Goal: Task Accomplishment & Management: Use online tool/utility

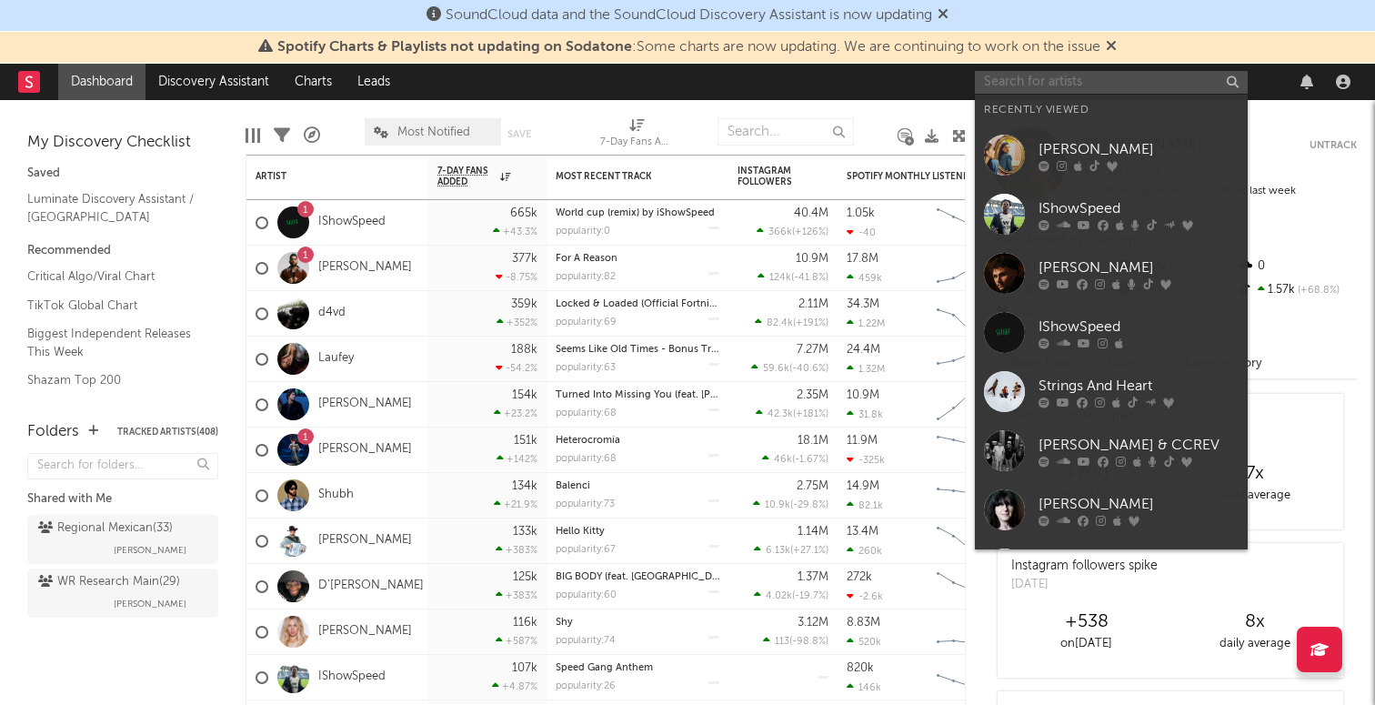
click at [1043, 74] on input "text" at bounding box center [1111, 82] width 273 height 23
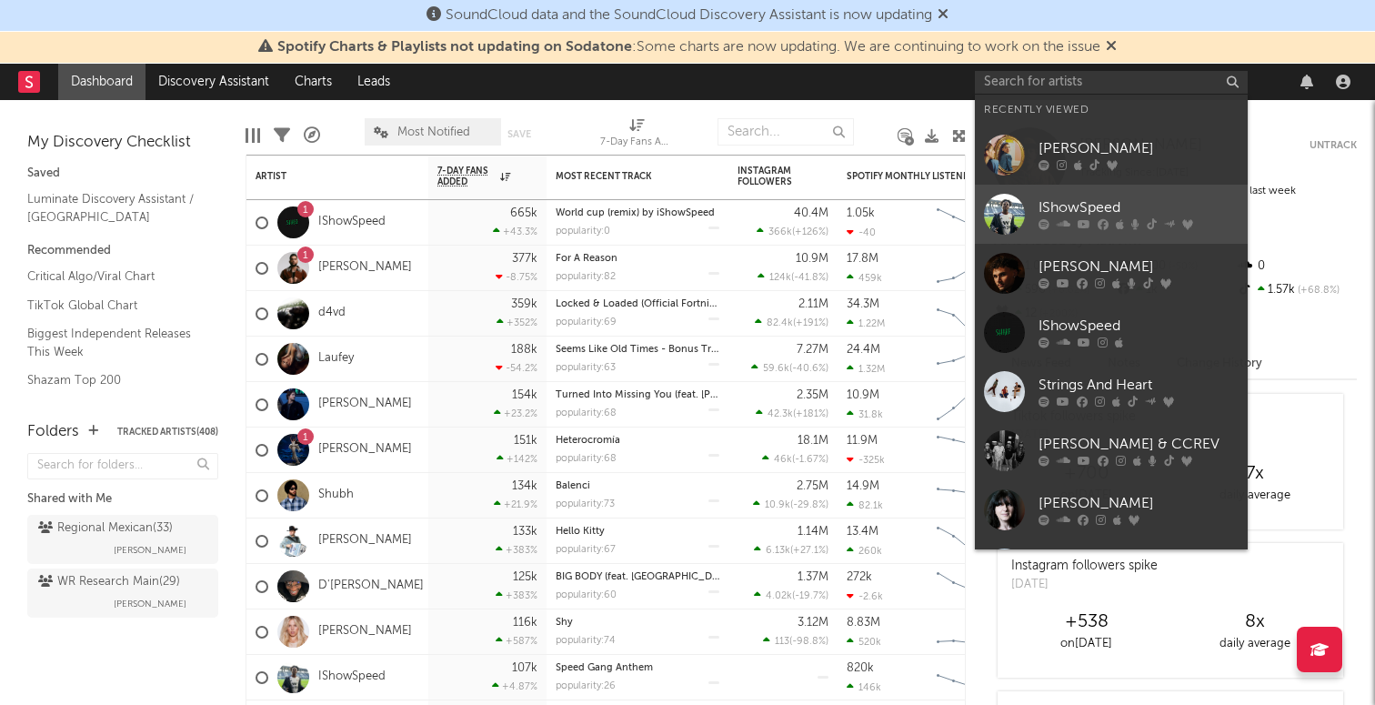
click at [1043, 214] on div "IShowSpeed" at bounding box center [1139, 208] width 200 height 22
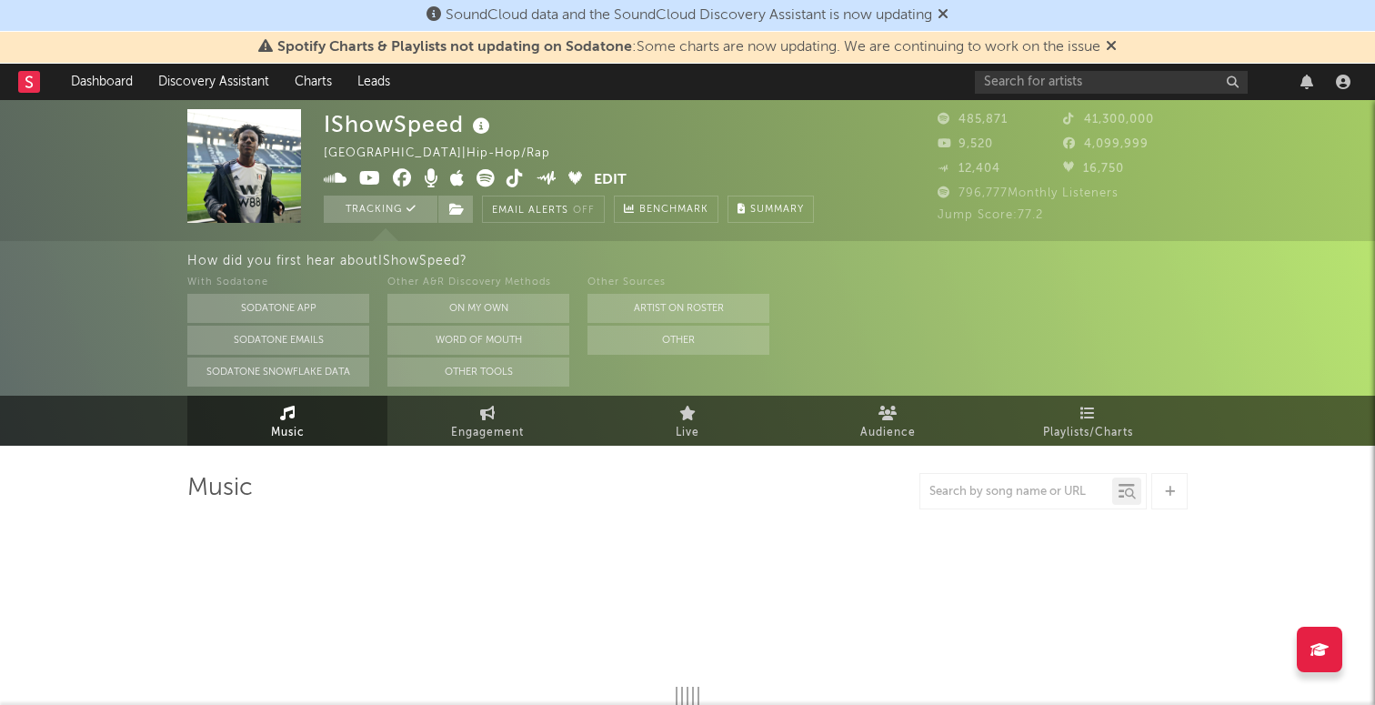
select select "6m"
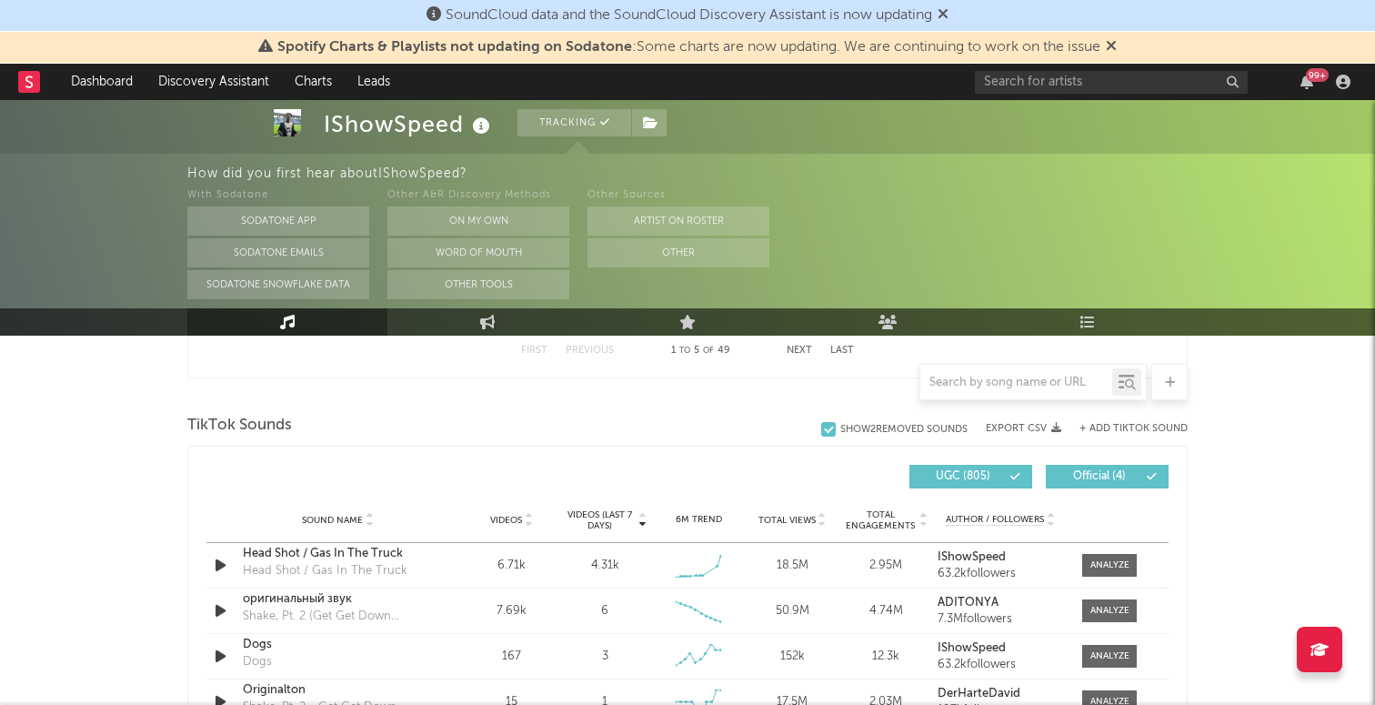
scroll to position [1176, 0]
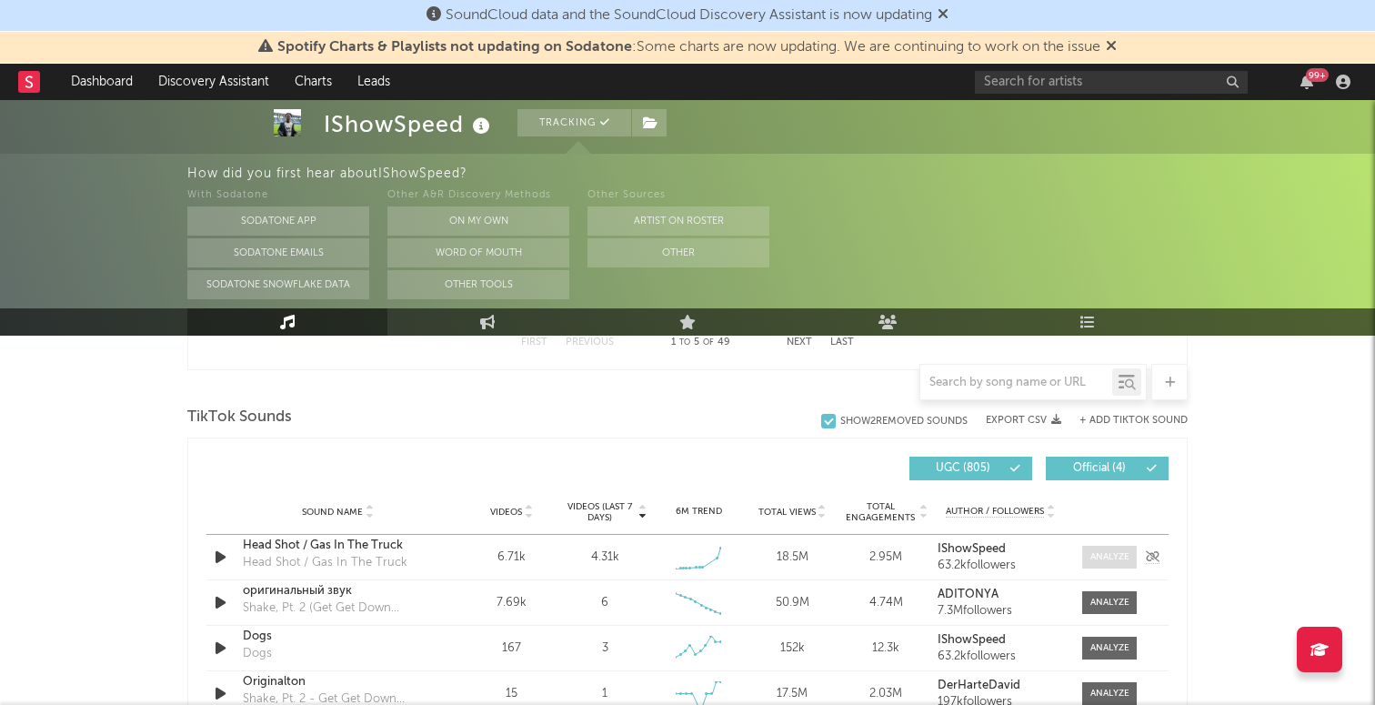
click at [1089, 564] on span at bounding box center [1109, 557] width 55 height 23
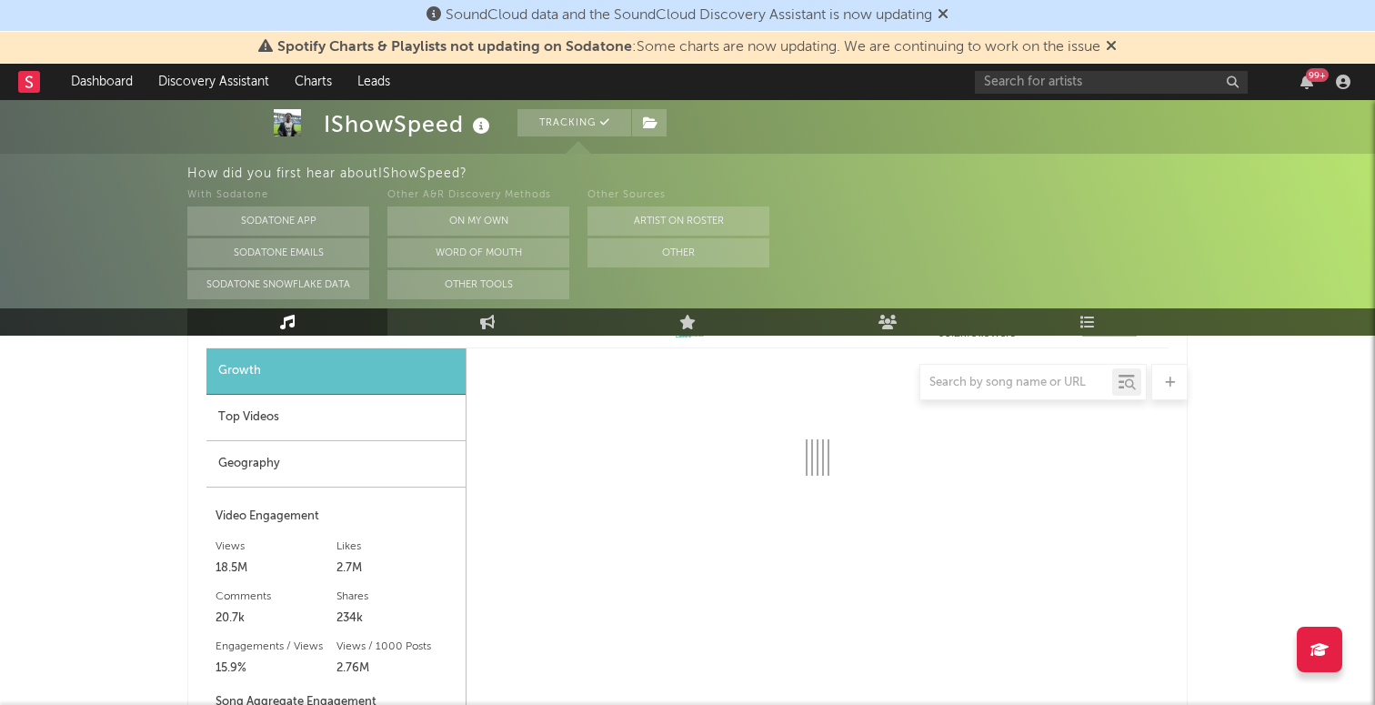
select select "1w"
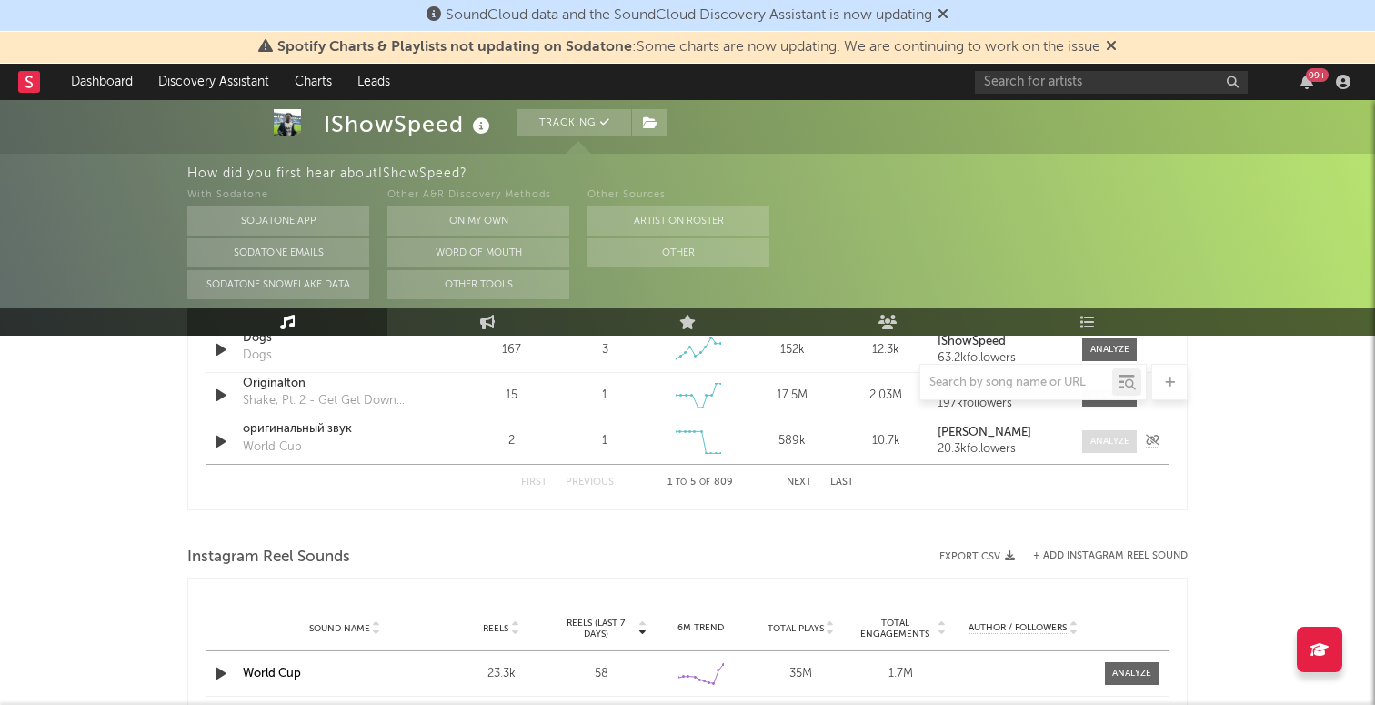
scroll to position [2104, 0]
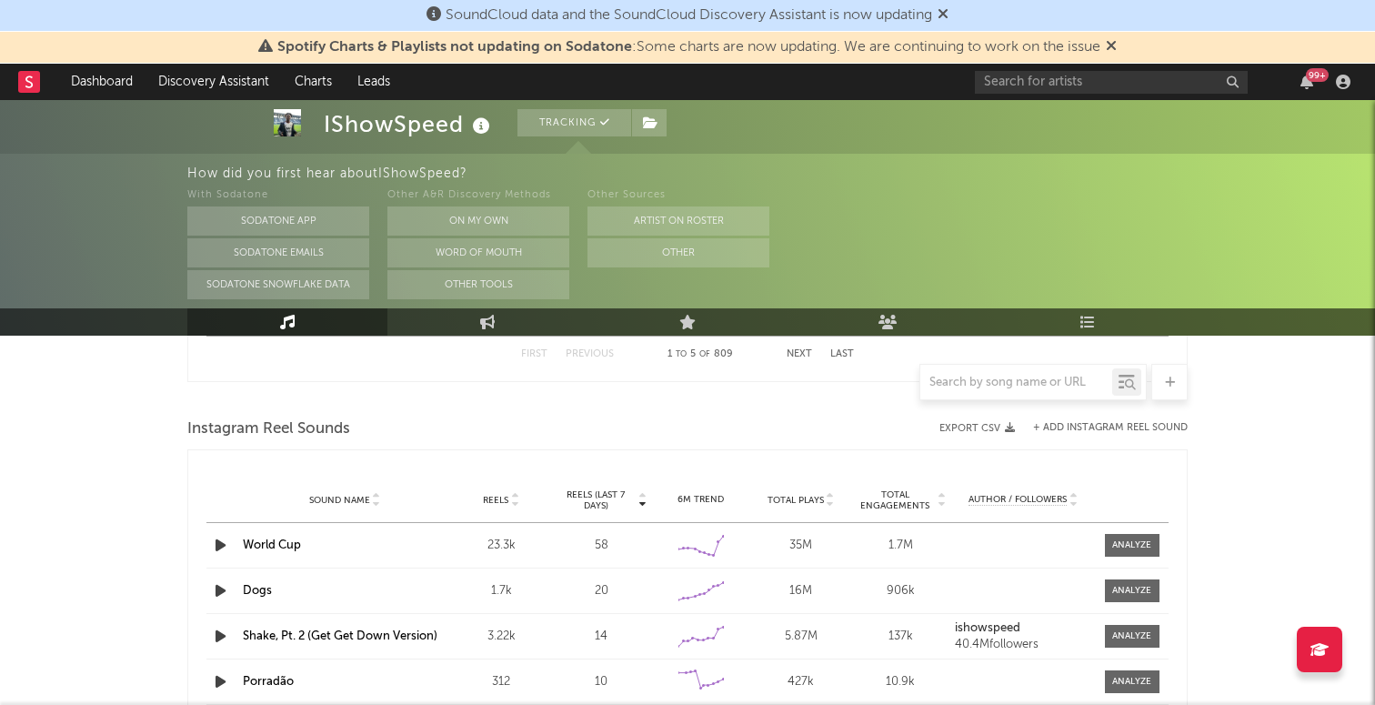
click at [6, 1] on div "SoundCloud data and the SoundCloud Discovery Assistant is now updating" at bounding box center [687, 16] width 1375 height 32
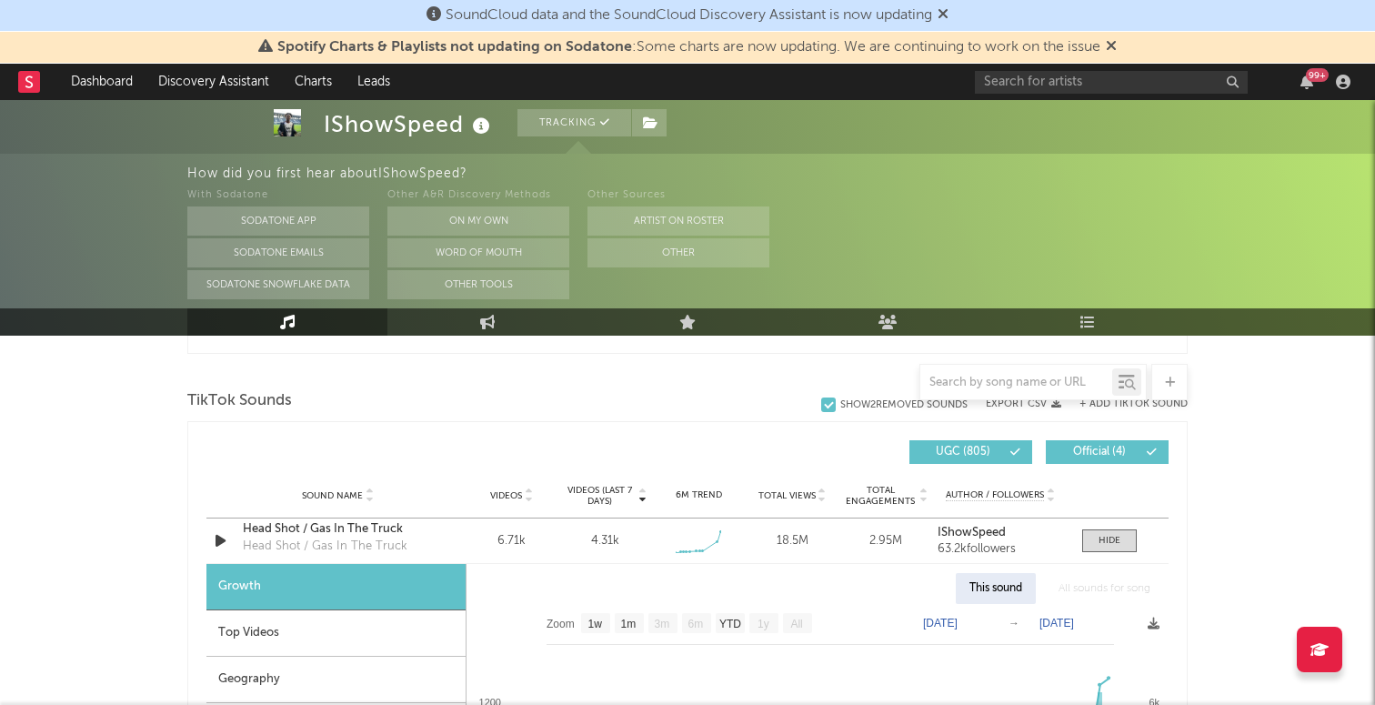
scroll to position [1164, 0]
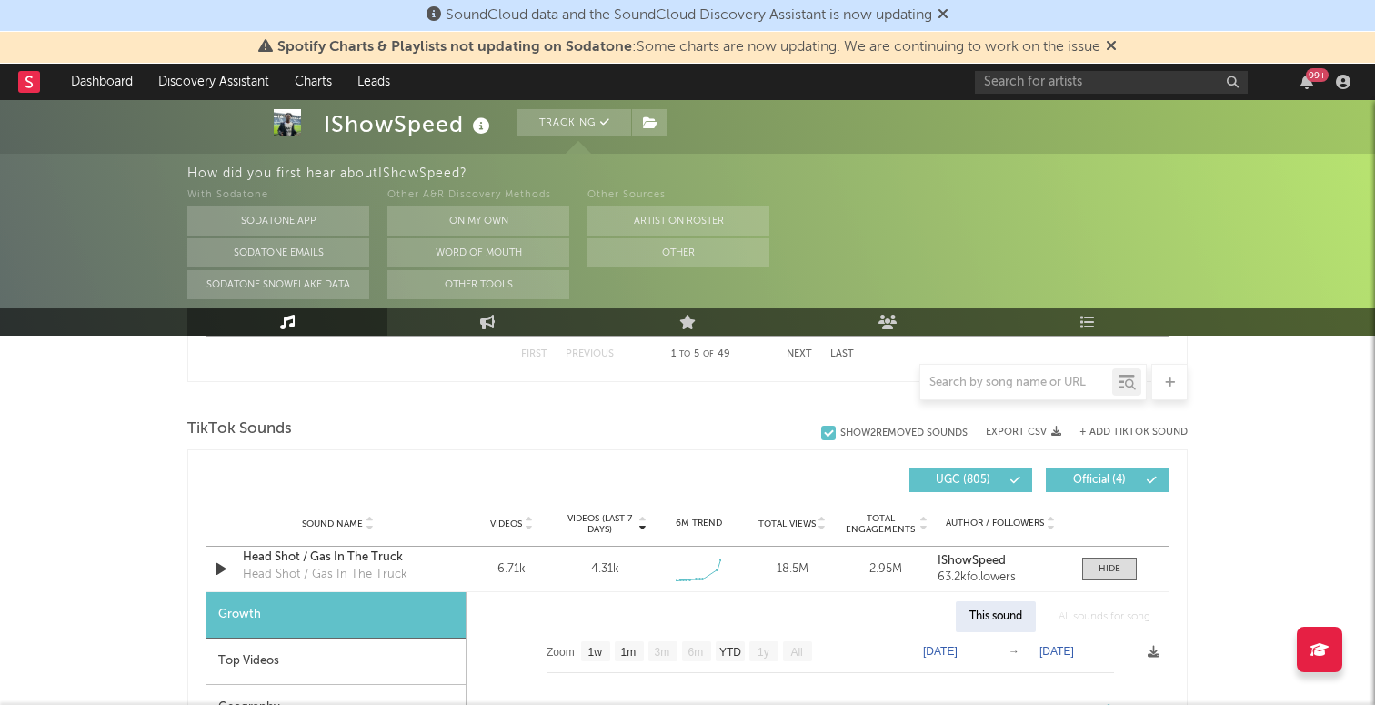
click at [1110, 436] on button "+ Add TikTok Sound" at bounding box center [1134, 432] width 108 height 10
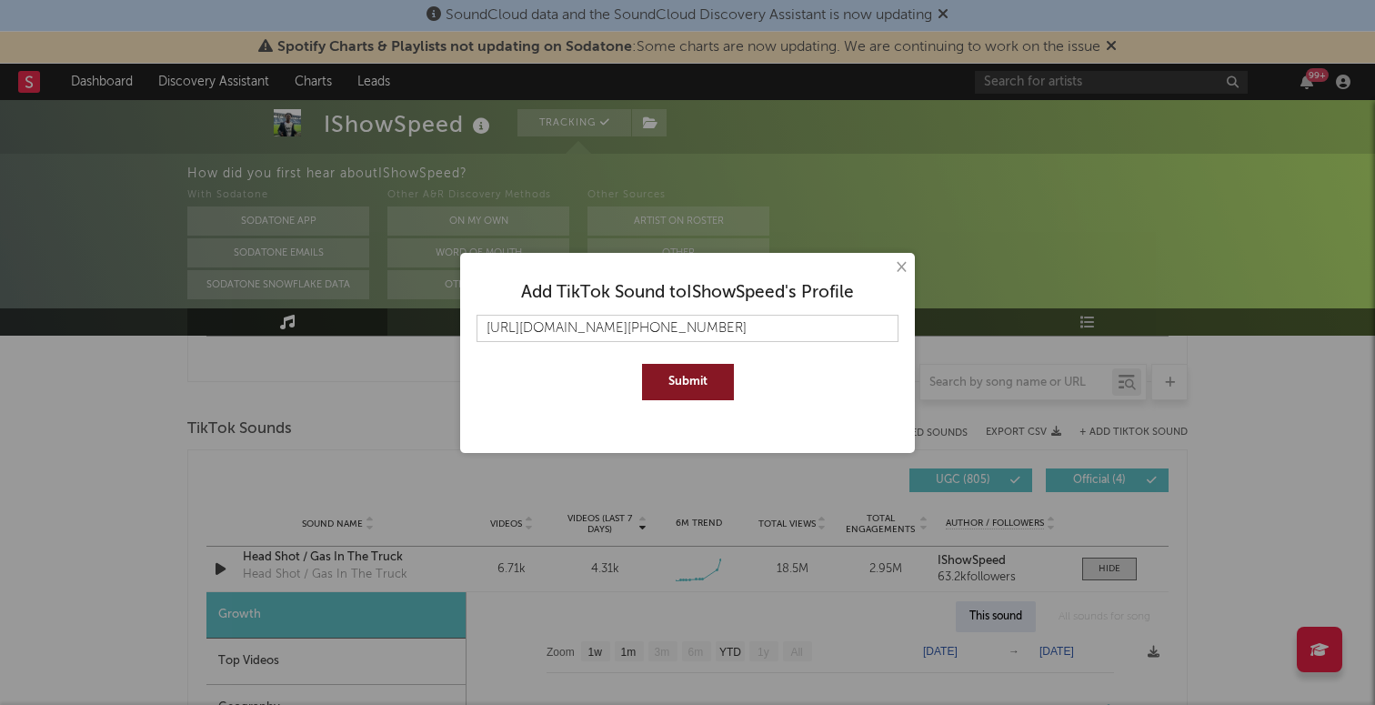
type input "[URL][DOMAIN_NAME][PHONE_NUMBER]"
click at [711, 377] on button "Submit" at bounding box center [688, 382] width 92 height 36
